Goal: Information Seeking & Learning: Learn about a topic

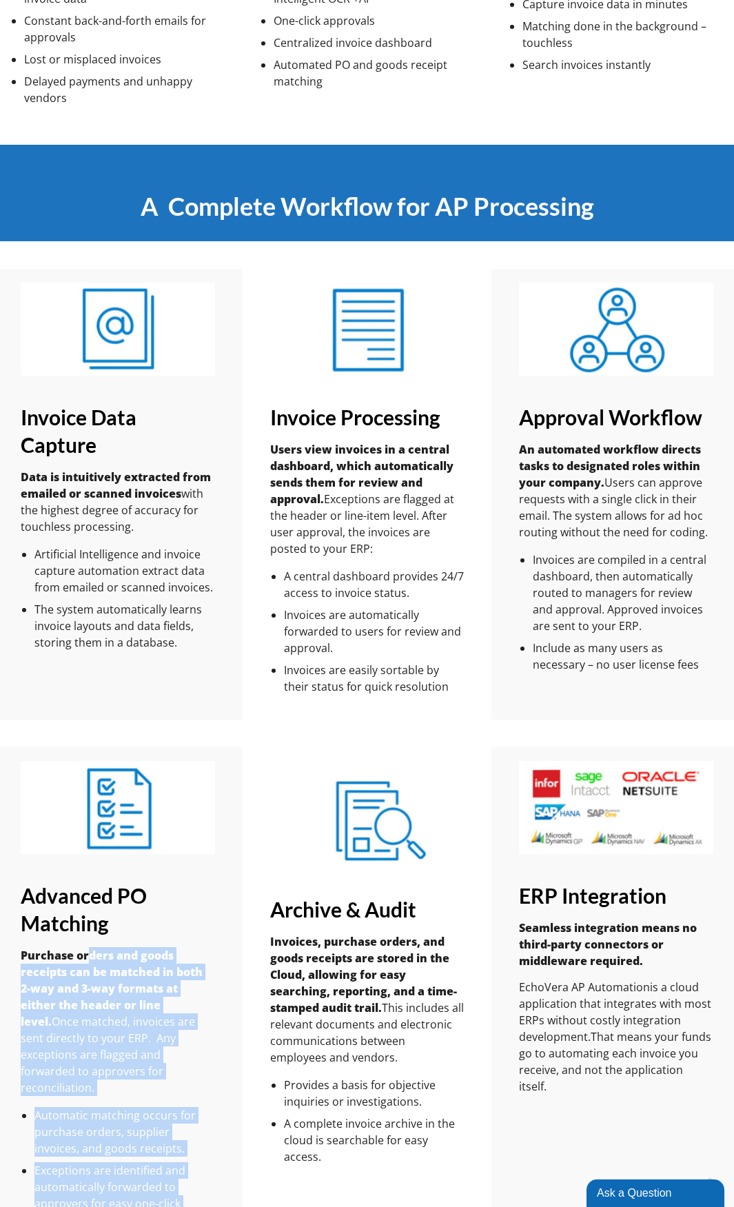
scroll to position [1034, 0]
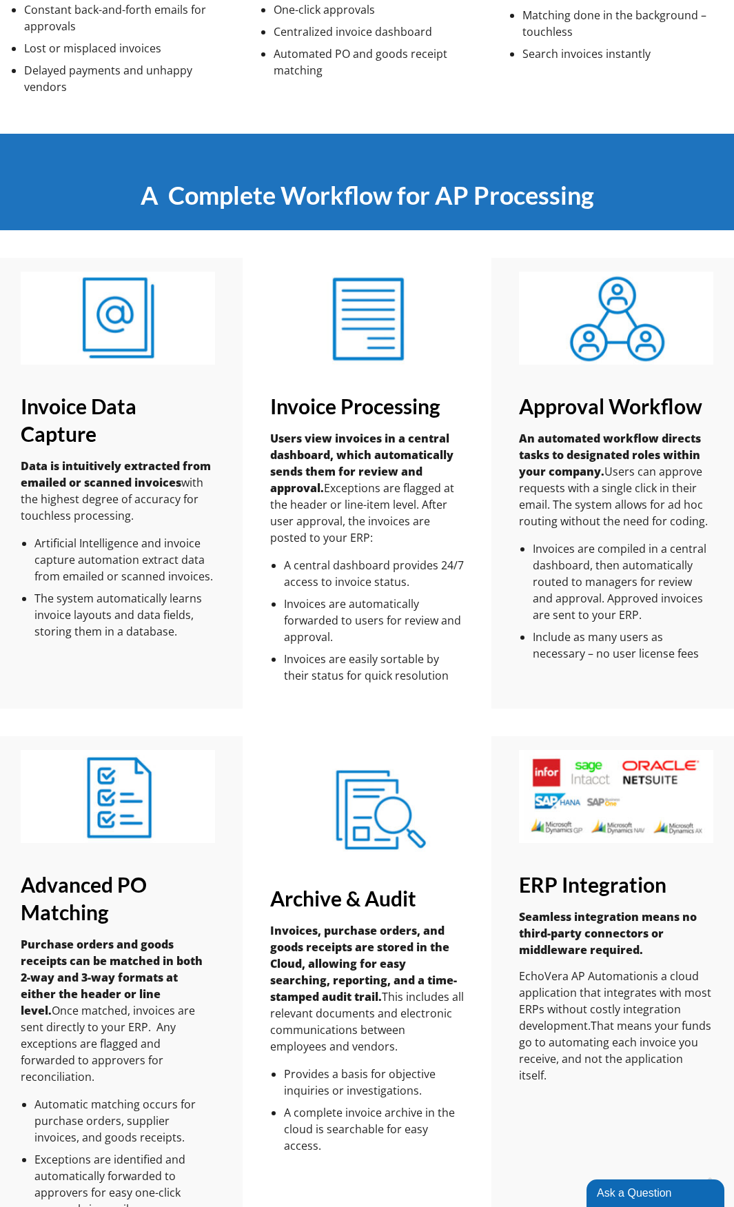
click at [87, 412] on h3 "Invoice Data Capture" at bounding box center [118, 419] width 194 height 55
drag, startPoint x: 299, startPoint y: 396, endPoint x: 449, endPoint y: 413, distance: 150.6
click at [449, 413] on h3 "Invoice Processing" at bounding box center [367, 406] width 194 height 28
click at [589, 411] on h3 "Approval Workflow" at bounding box center [616, 406] width 194 height 28
drag, startPoint x: 541, startPoint y: 408, endPoint x: 693, endPoint y: 412, distance: 151.7
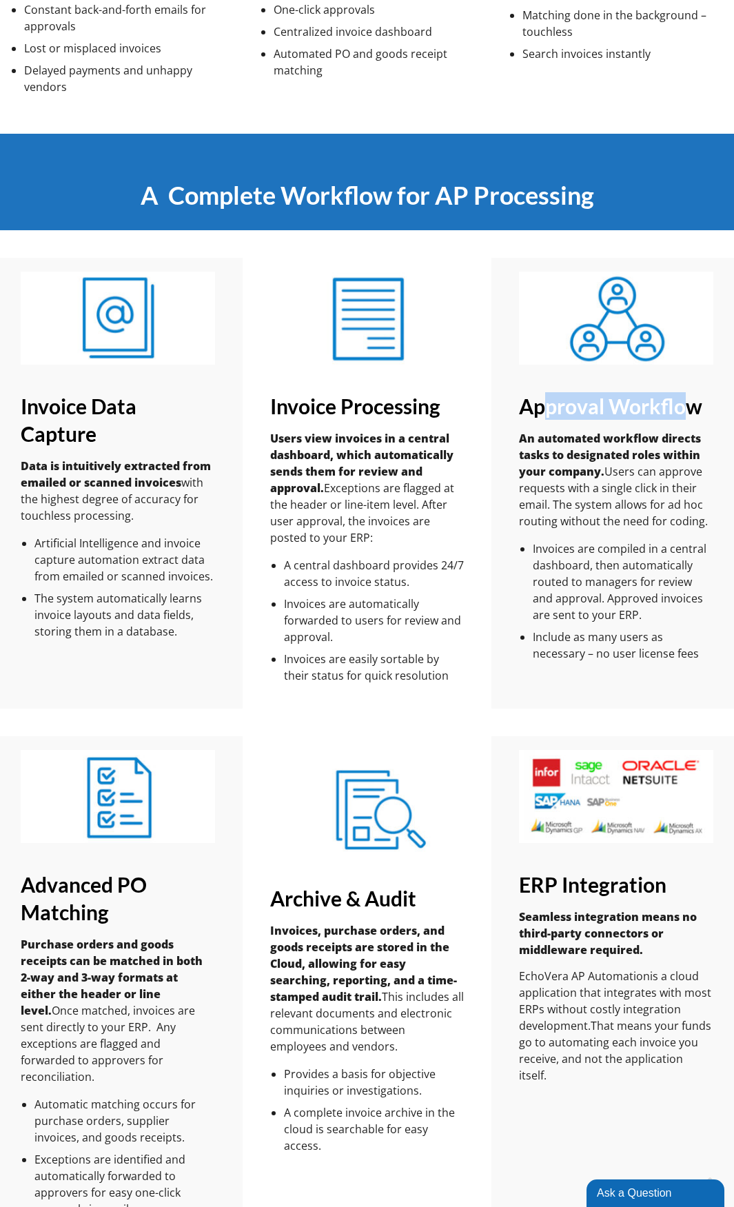
click at [693, 412] on h3 "Approval Workflow" at bounding box center [616, 406] width 194 height 28
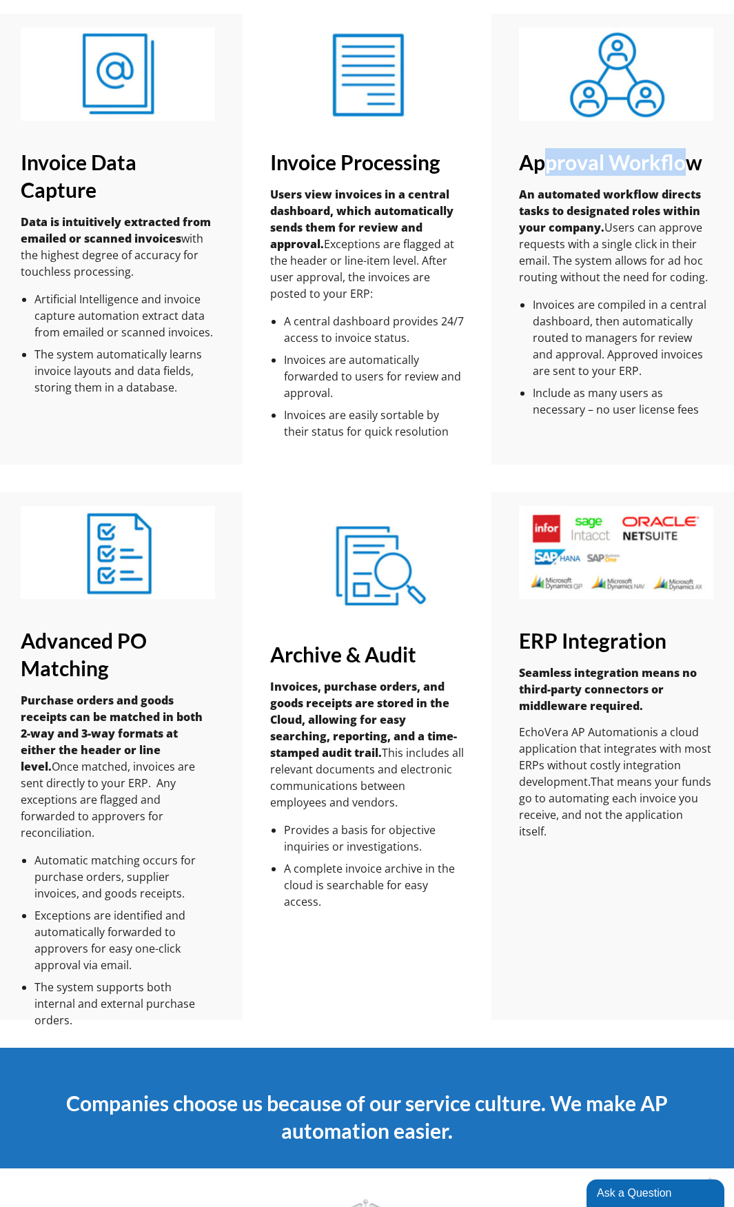
scroll to position [1448, 0]
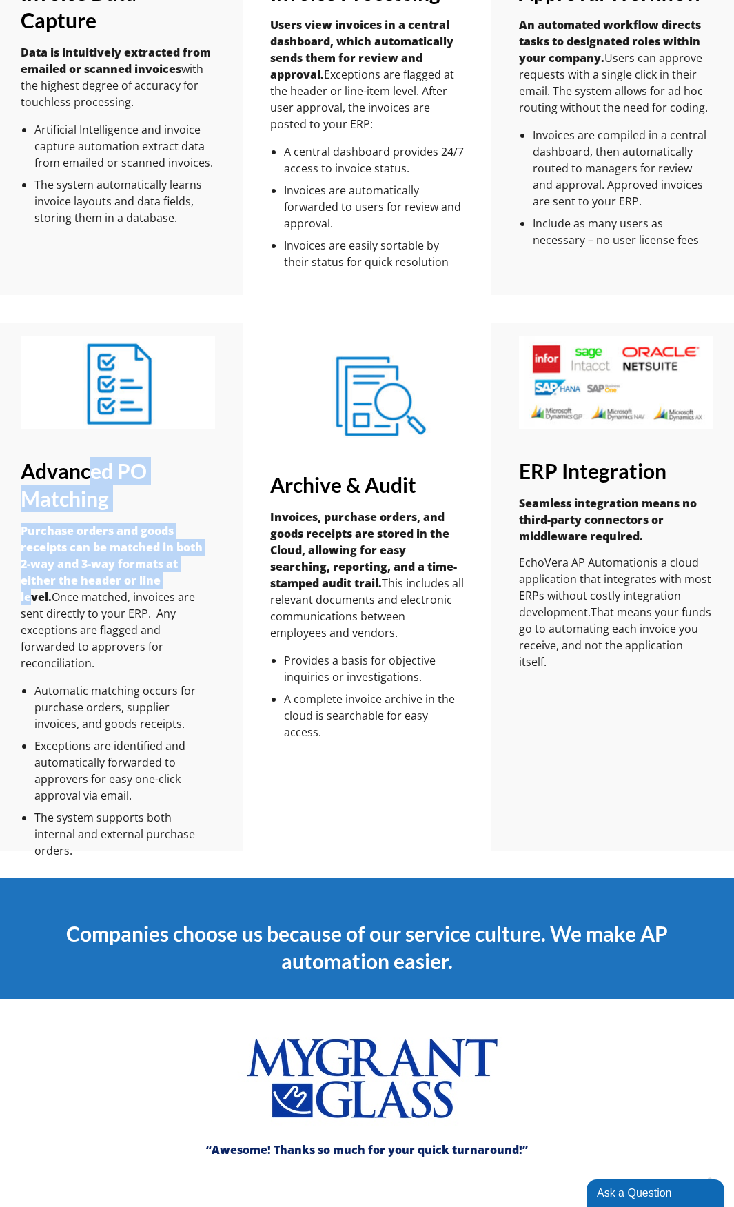
drag, startPoint x: 88, startPoint y: 467, endPoint x: 175, endPoint y: 587, distance: 148.1
click at [175, 587] on div "Advanced PO Matching Purchase orders and goods receipts can be matched in both …" at bounding box center [118, 658] width 194 height 402
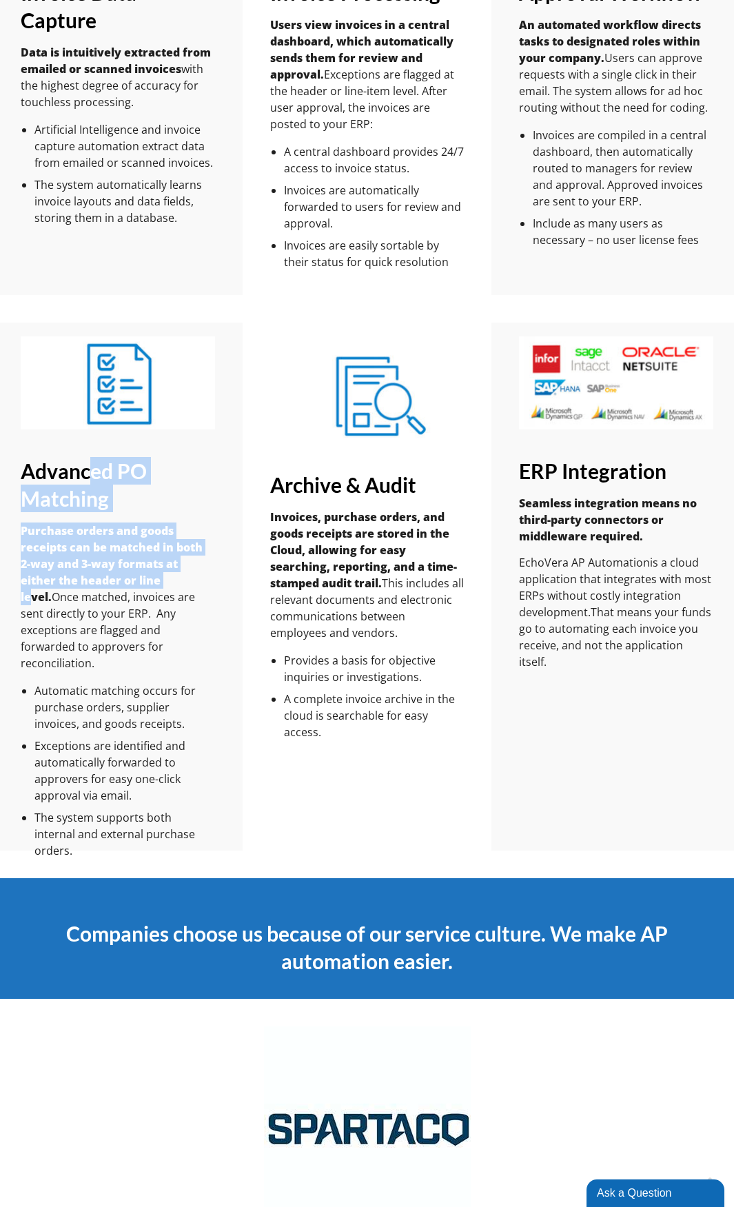
click at [37, 415] on img at bounding box center [118, 382] width 194 height 93
click at [278, 416] on img at bounding box center [367, 396] width 194 height 93
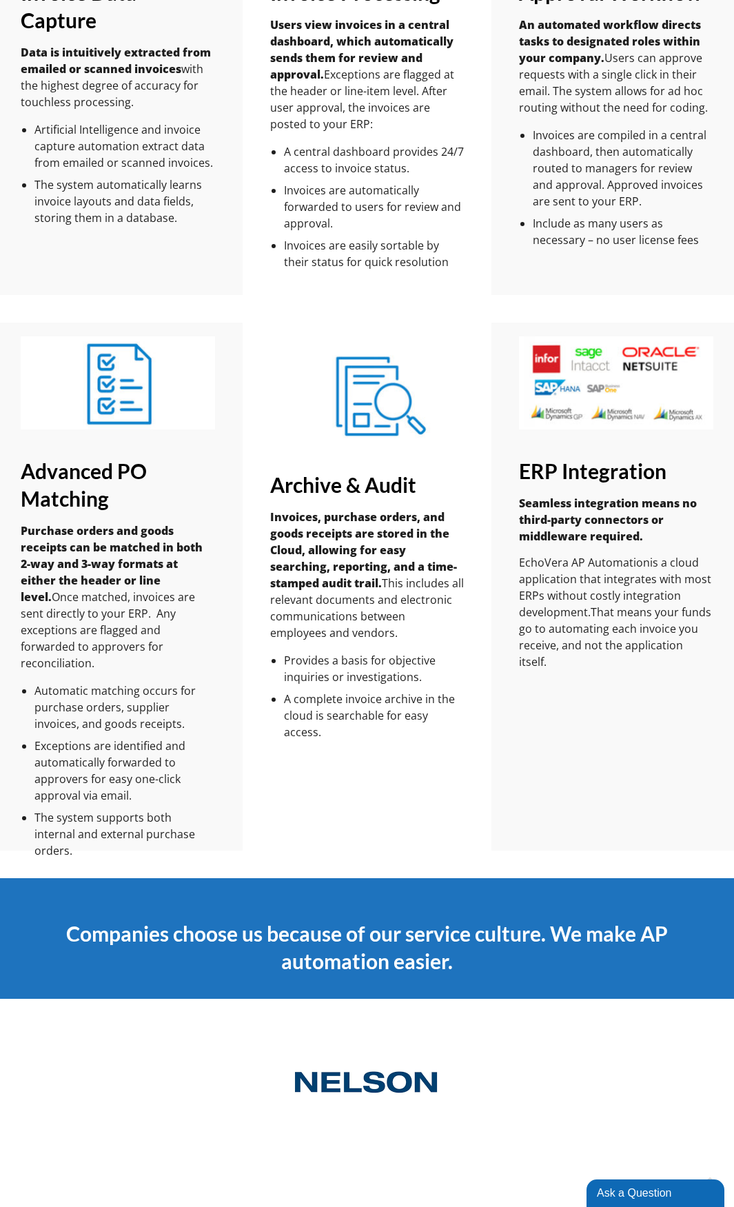
click at [540, 466] on h3 "ERP Integration" at bounding box center [616, 471] width 194 height 28
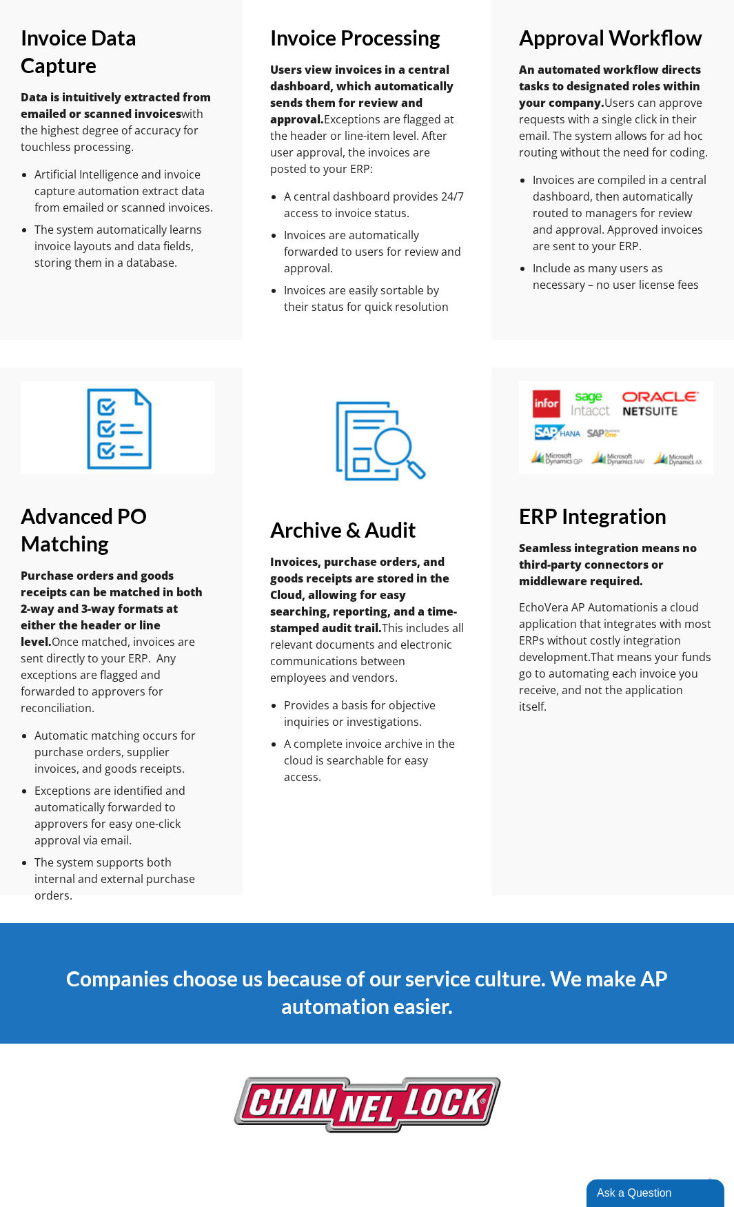
scroll to position [1379, 0]
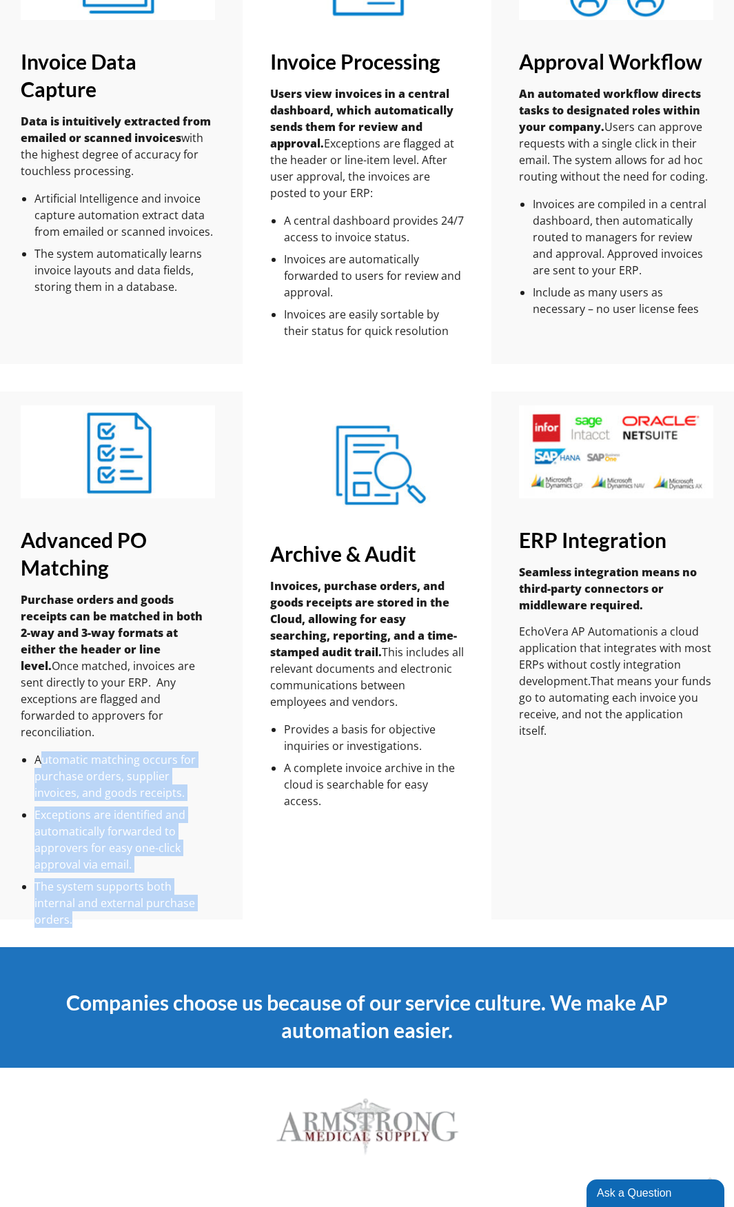
drag, startPoint x: 45, startPoint y: 742, endPoint x: 217, endPoint y: 895, distance: 230.5
click at [217, 895] on div "Advanced PO Matching Purchase orders and goods receipts can be matched in both …" at bounding box center [118, 656] width 250 height 528
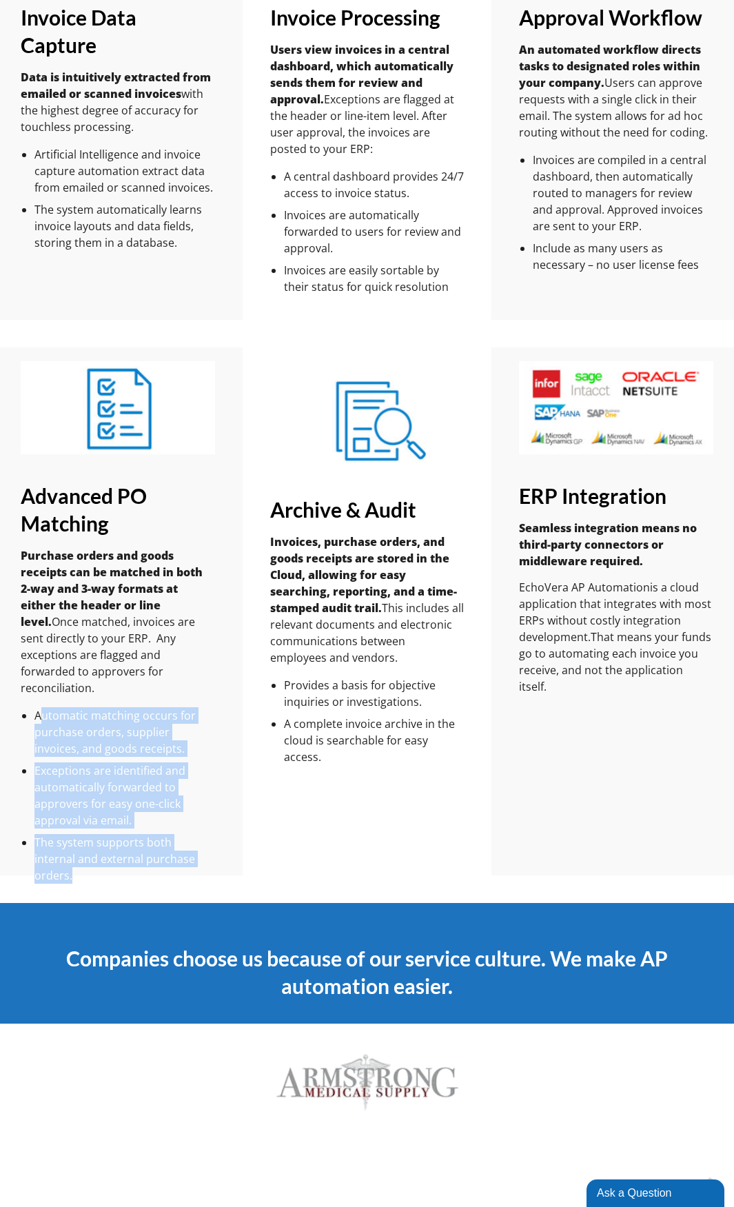
scroll to position [1448, 0]
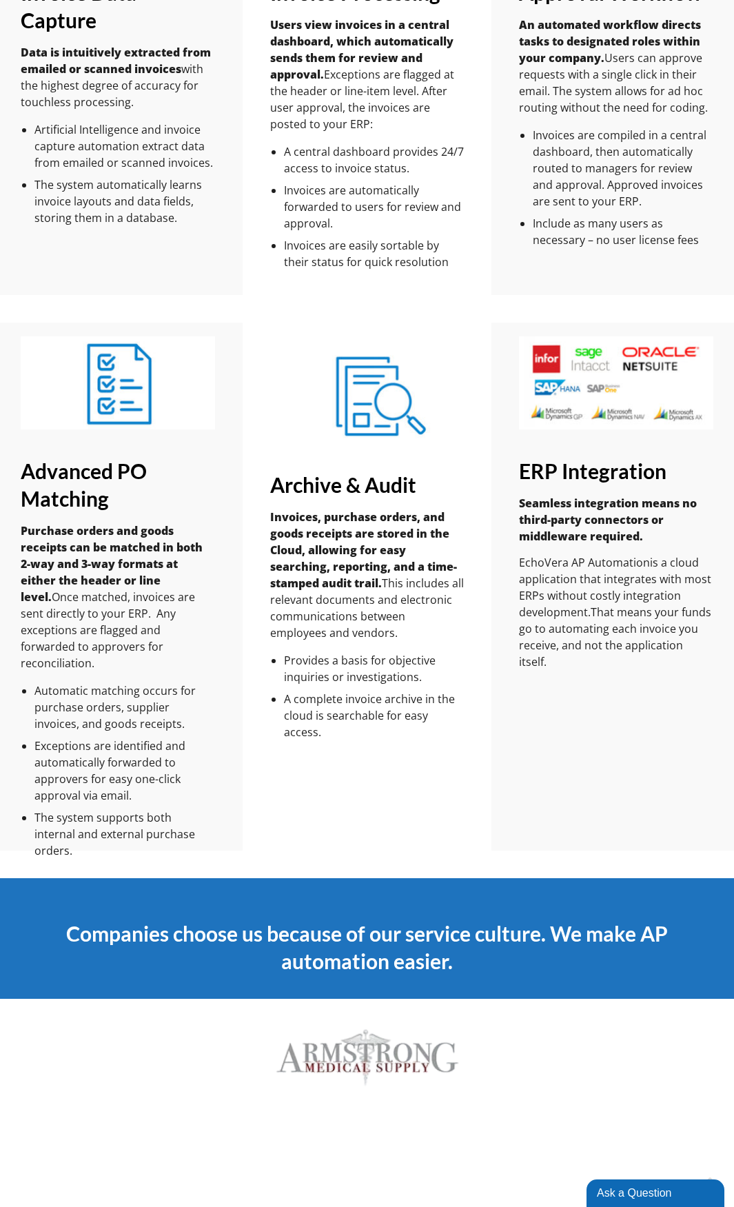
click at [272, 831] on div "Archive & Audit Invoices, purchase orders, and goods receipts are stored in the…" at bounding box center [368, 587] width 250 height 528
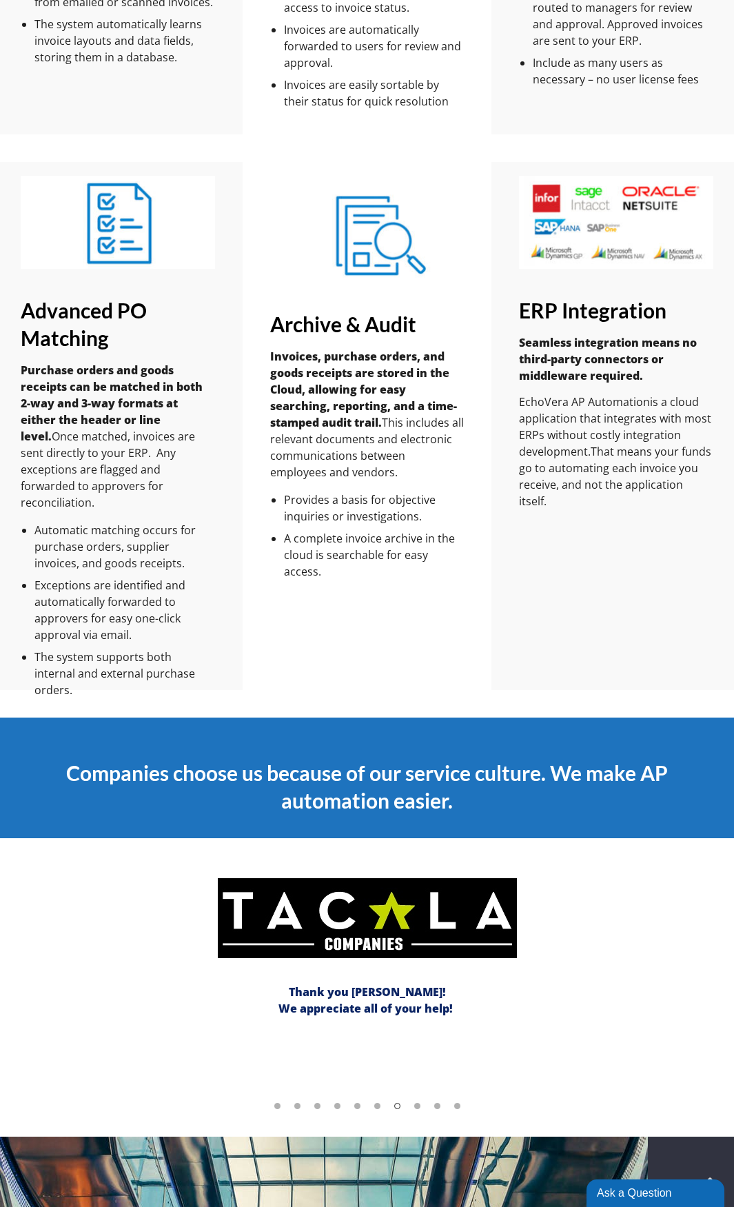
scroll to position [1654, 0]
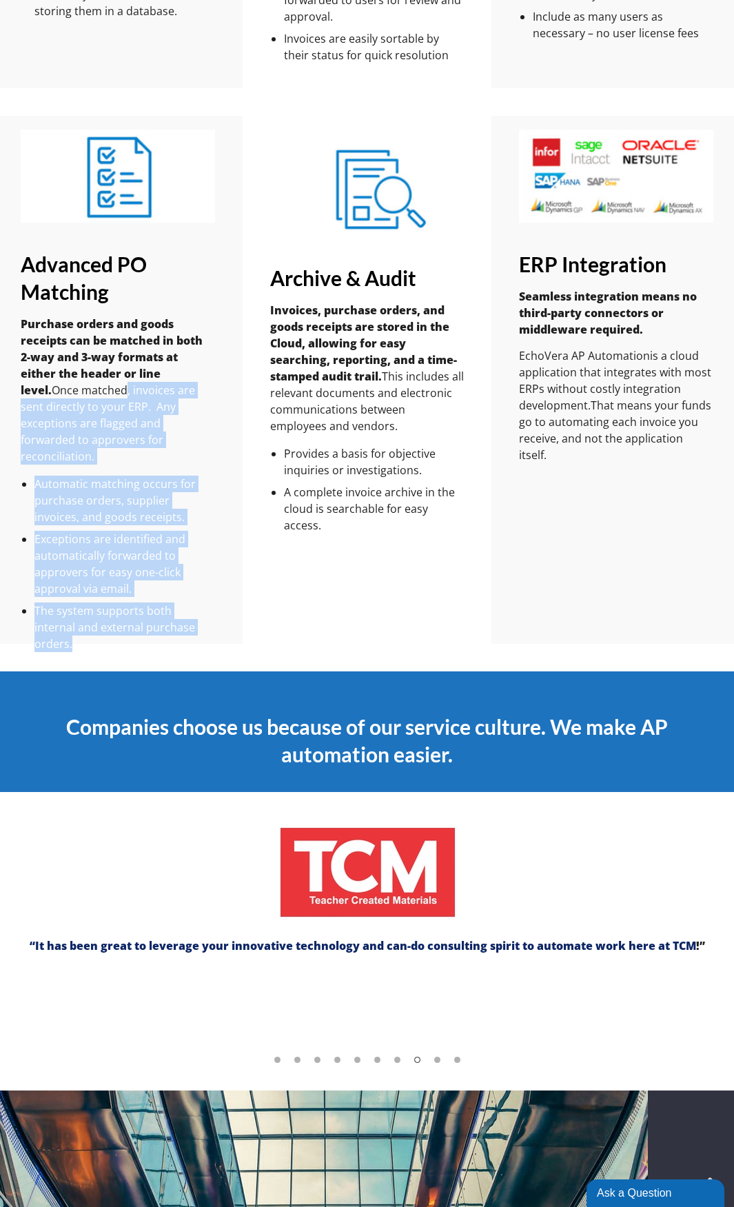
drag, startPoint x: 91, startPoint y: 397, endPoint x: 215, endPoint y: 610, distance: 246.5
click at [215, 610] on div "Advanced PO Matching Purchase orders and goods receipts can be matched in both …" at bounding box center [118, 380] width 250 height 528
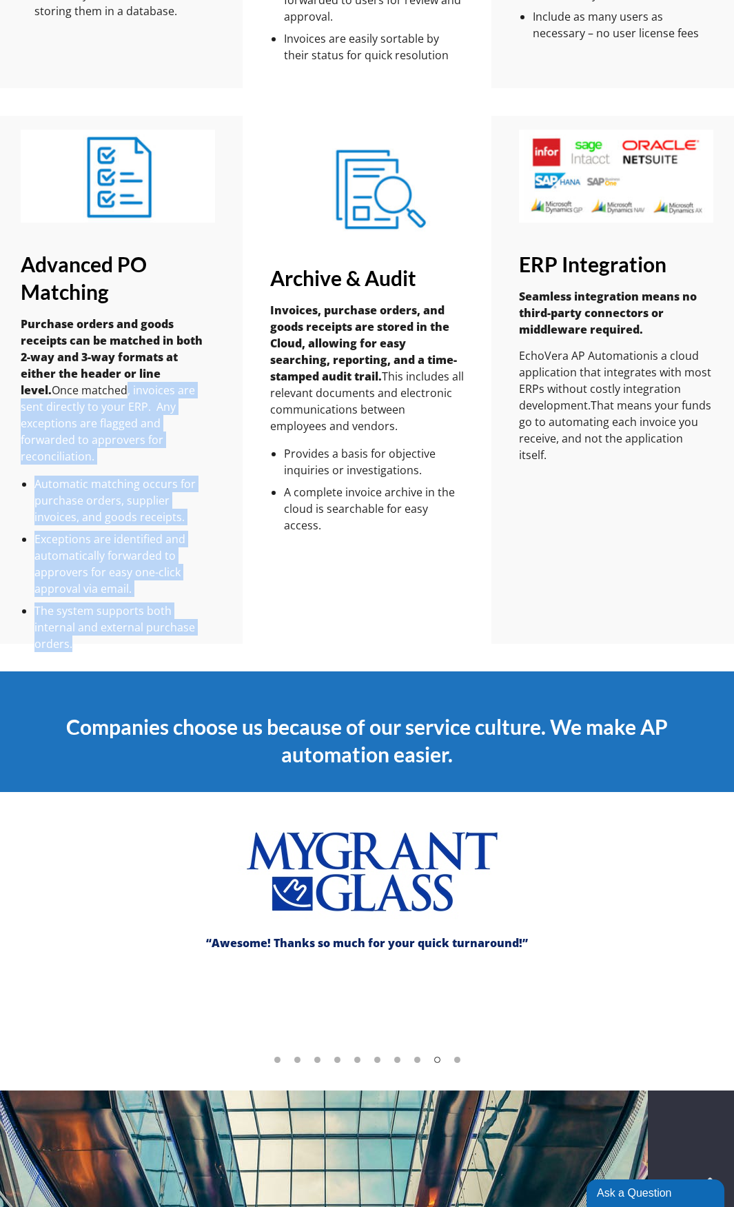
click at [126, 494] on li "Automatic matching occurs for purchase orders, supplier invoices, and goods rec…" at bounding box center [124, 501] width 181 height 50
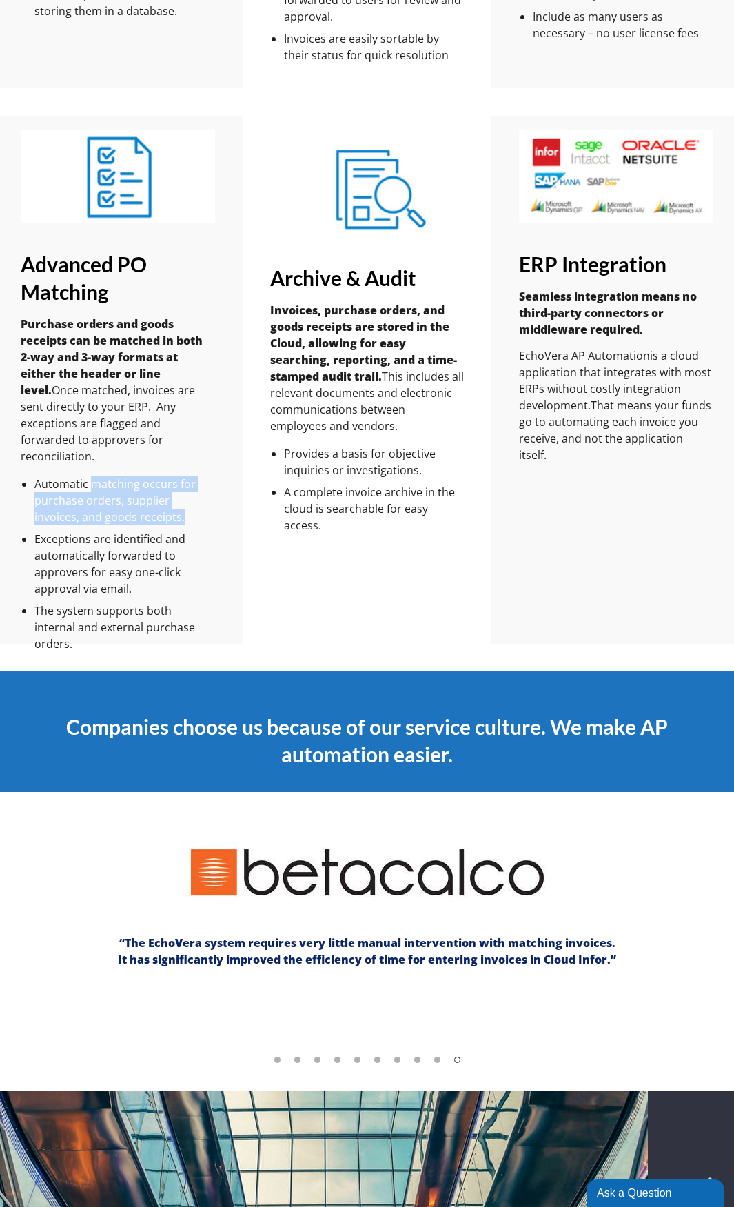
drag, startPoint x: 94, startPoint y: 465, endPoint x: 155, endPoint y: 497, distance: 68.4
click at [155, 497] on li "Automatic matching occurs for purchase orders, supplier invoices, and goods rec…" at bounding box center [124, 501] width 181 height 50
click at [114, 531] on li "Exceptions are identified and automatically forwarded to approvers for easy one…" at bounding box center [124, 564] width 181 height 66
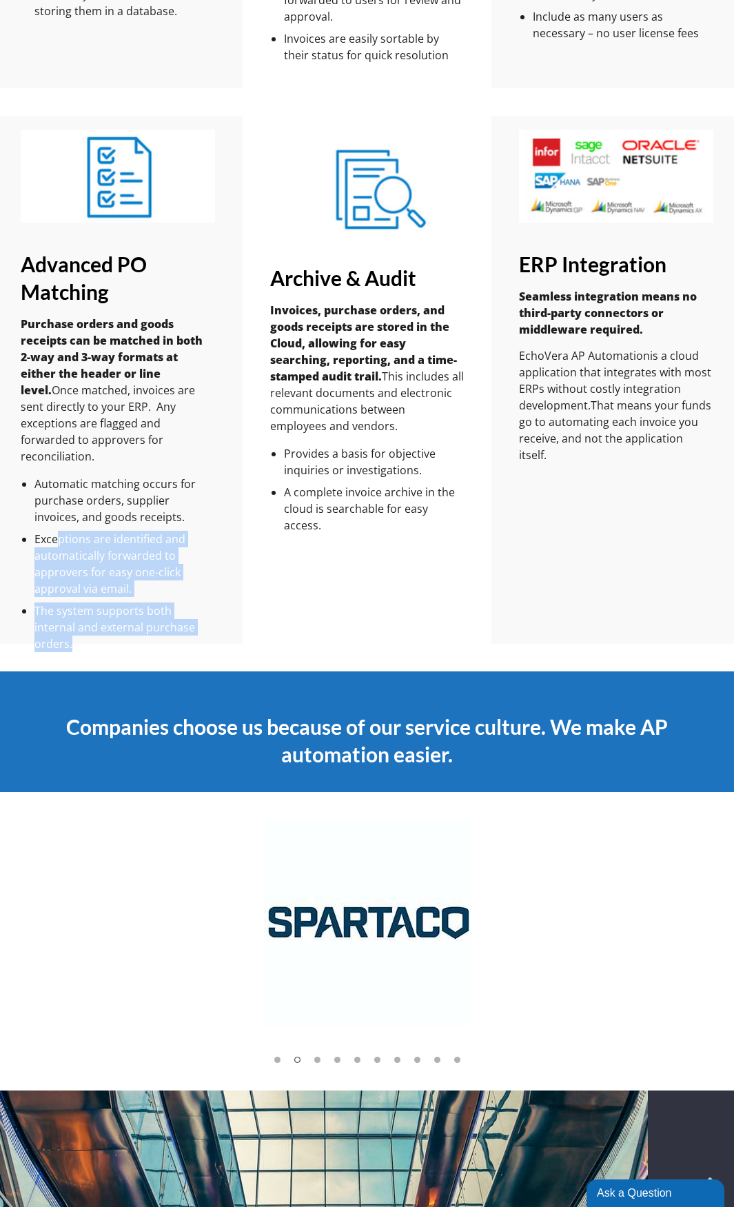
drag, startPoint x: 56, startPoint y: 528, endPoint x: 210, endPoint y: 618, distance: 178.5
click at [210, 618] on ul "Automatic matching occurs for purchase orders, supplier invoices, and goods rec…" at bounding box center [124, 564] width 181 height 176
click at [210, 618] on li "The system supports both internal and external purchase orders." at bounding box center [124, 627] width 181 height 50
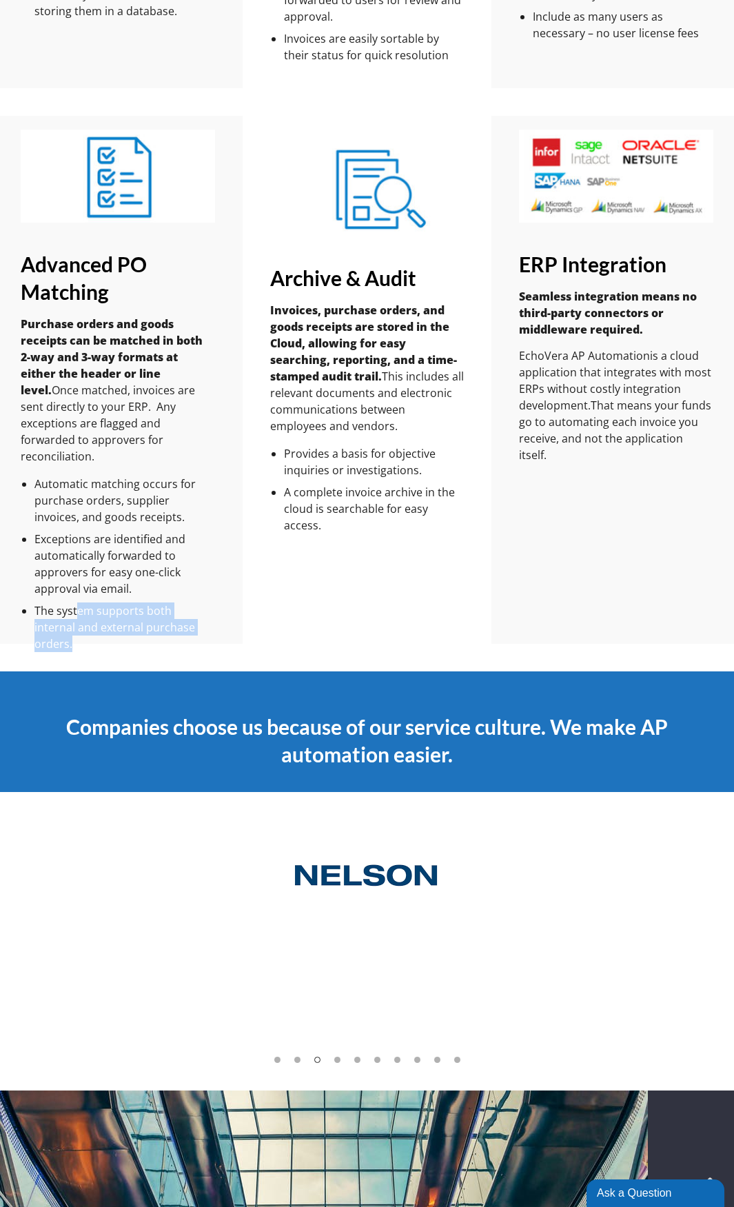
drag, startPoint x: 78, startPoint y: 593, endPoint x: 204, endPoint y: 619, distance: 128.8
click at [204, 619] on li "The system supports both internal and external purchase orders." at bounding box center [124, 627] width 181 height 50
